Goal: Task Accomplishment & Management: Use online tool/utility

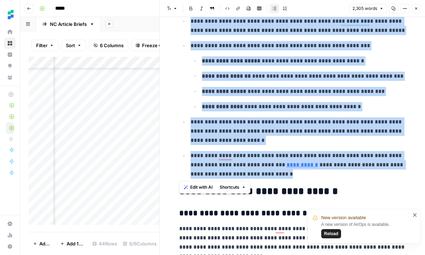
scroll to position [218, 57]
click at [416, 8] on icon "button" at bounding box center [416, 8] width 2 height 2
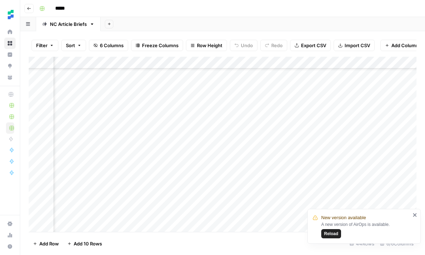
scroll to position [218, 113]
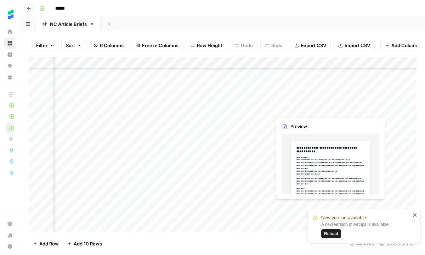
click at [343, 106] on div "Add Column" at bounding box center [223, 144] width 388 height 175
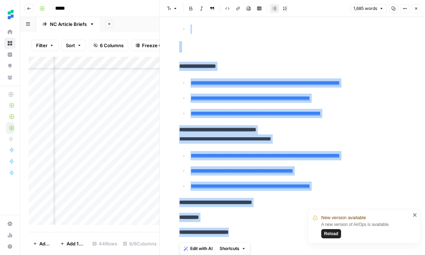
scroll to position [416, 0]
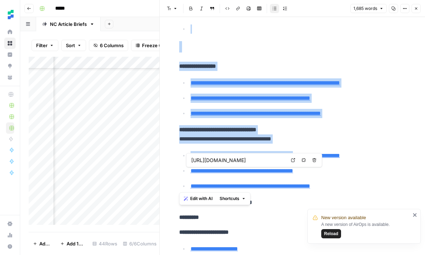
type input "[URL][DOMAIN_NAME]"
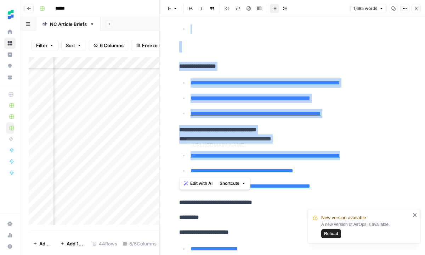
type input "[URL][DOMAIN_NAME]"
drag, startPoint x: 180, startPoint y: 68, endPoint x: 363, endPoint y: 191, distance: 220.3
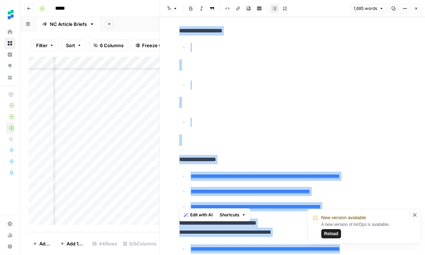
scroll to position [332, 0]
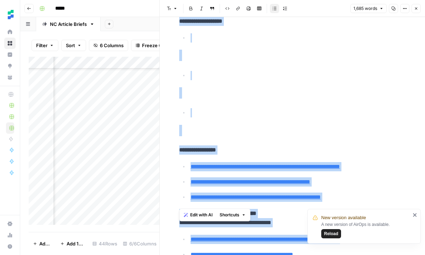
click at [335, 234] on span "Reload" at bounding box center [331, 233] width 14 height 6
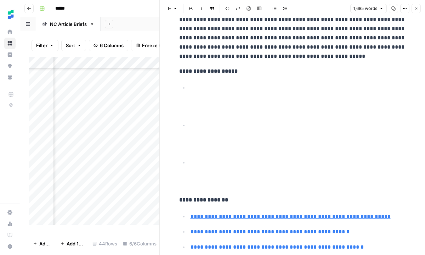
scroll to position [293, 0]
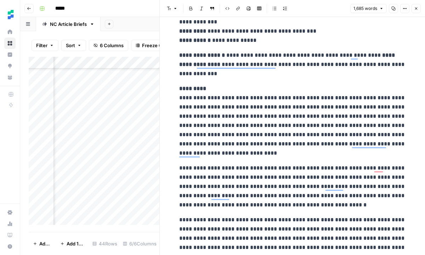
scroll to position [0, 0]
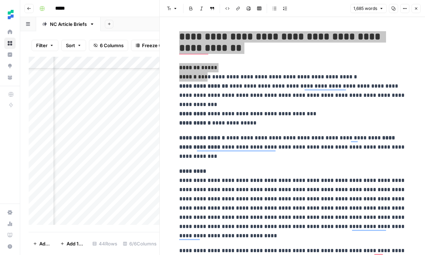
drag, startPoint x: 180, startPoint y: 35, endPoint x: 202, endPoint y: 73, distance: 43.8
